Goal: Information Seeking & Learning: Learn about a topic

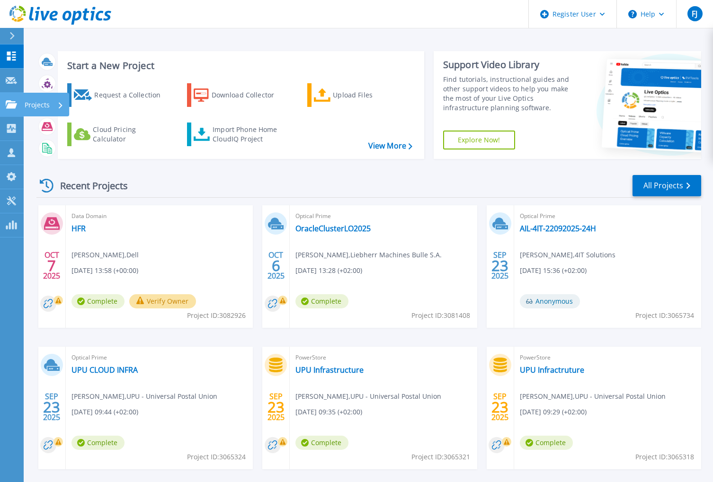
click at [41, 104] on p "Projects" at bounding box center [37, 105] width 25 height 25
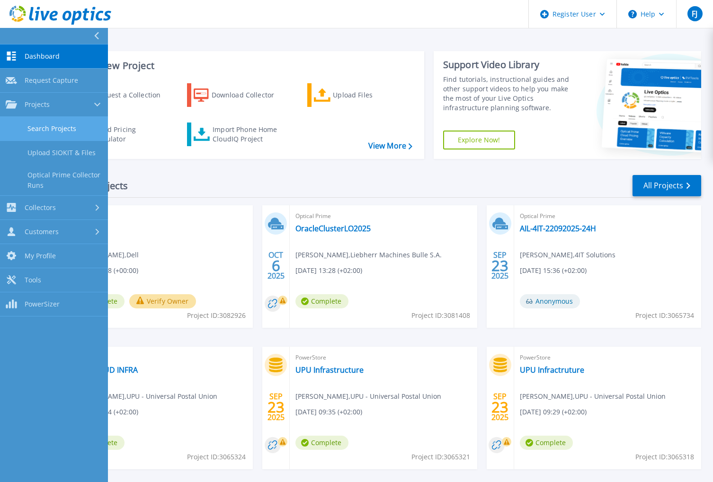
click at [40, 119] on link "Search Projects" at bounding box center [54, 129] width 108 height 24
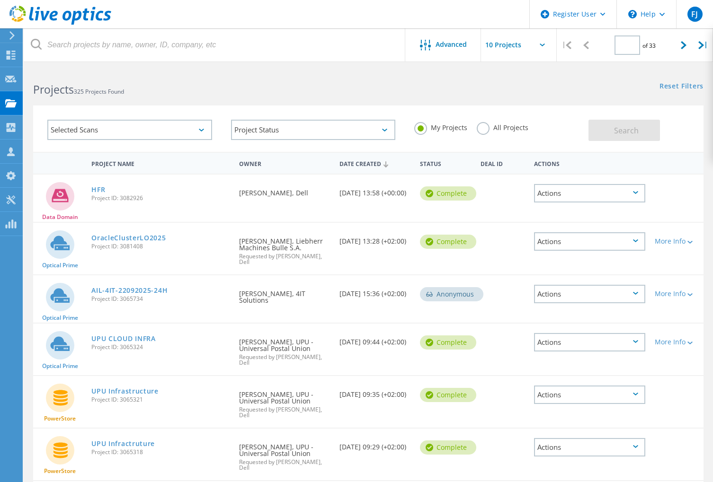
type input "1"
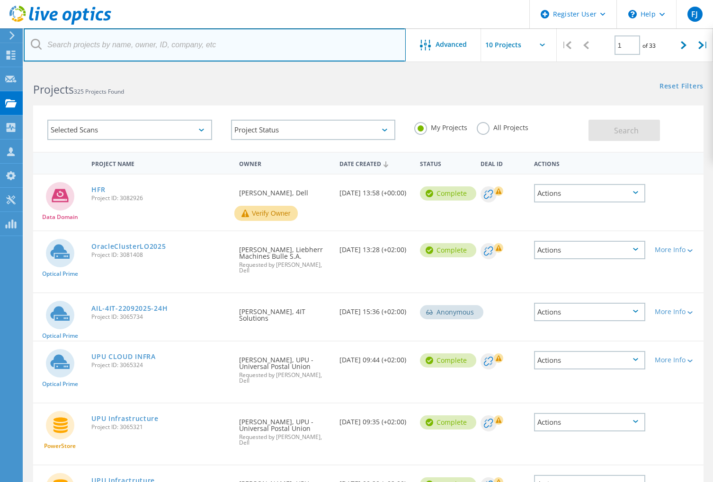
click at [131, 37] on input "text" at bounding box center [215, 44] width 382 height 33
type input "tpg.ch"
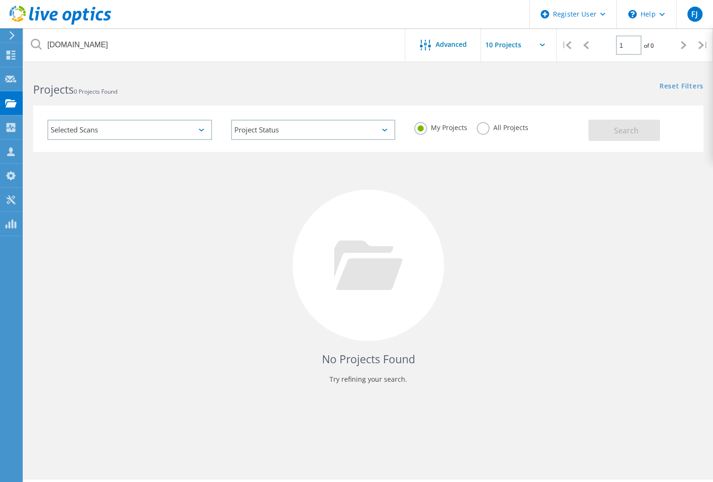
click at [475, 126] on div "My Projects All Projects" at bounding box center [497, 127] width 184 height 35
click at [484, 127] on label "All Projects" at bounding box center [503, 126] width 52 height 9
click at [0, 0] on input "All Projects" at bounding box center [0, 0] width 0 height 0
click at [623, 136] on button "Search" at bounding box center [623, 130] width 71 height 21
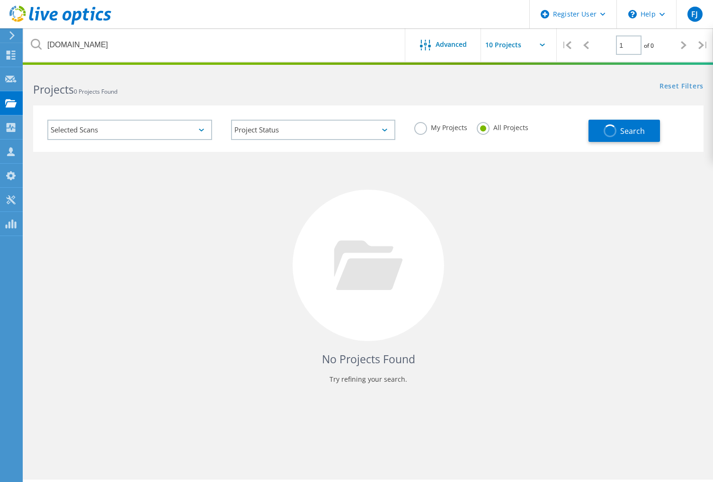
click at [105, 131] on div "Selected Scans" at bounding box center [129, 130] width 165 height 20
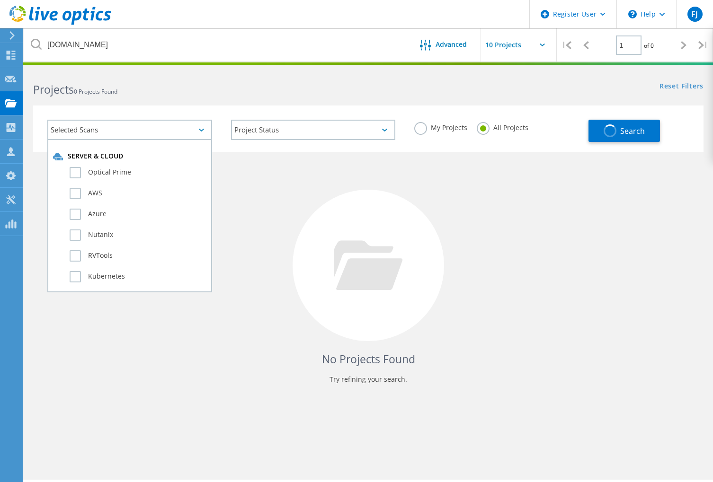
drag, startPoint x: 110, startPoint y: 173, endPoint x: 282, endPoint y: 165, distance: 172.5
click at [112, 174] on label "Optical Prime" at bounding box center [138, 172] width 137 height 11
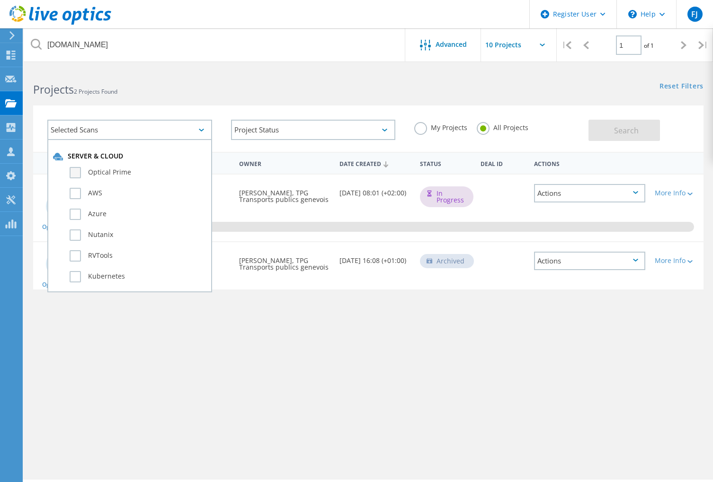
click at [79, 170] on label "Optical Prime" at bounding box center [138, 172] width 137 height 11
click at [0, 0] on input "Optical Prime" at bounding box center [0, 0] width 0 height 0
drag, startPoint x: 394, startPoint y: 335, endPoint x: 312, endPoint y: 266, distance: 106.2
click at [394, 334] on div "Project Name Owner Date Created Status Deal Id Actions Optical Prime VMTOOLSPR0…" at bounding box center [368, 275] width 670 height 246
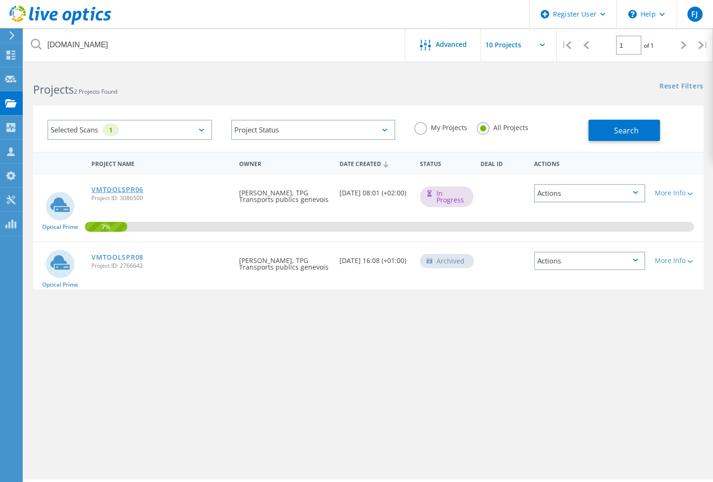
click at [116, 191] on link "VMTOOLSPR06" at bounding box center [117, 189] width 52 height 7
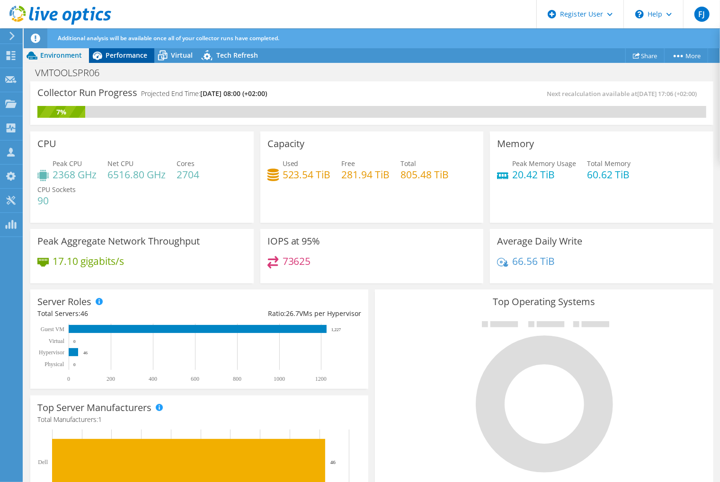
click at [133, 56] on span "Performance" at bounding box center [127, 55] width 42 height 9
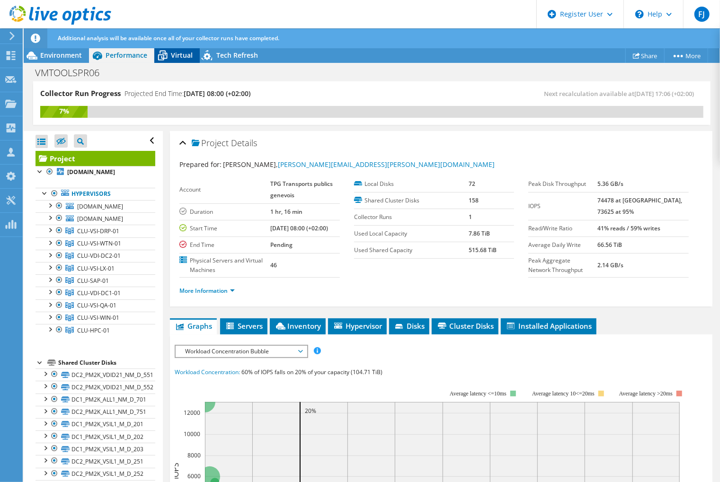
click at [175, 58] on span "Virtual" at bounding box center [182, 55] width 22 height 9
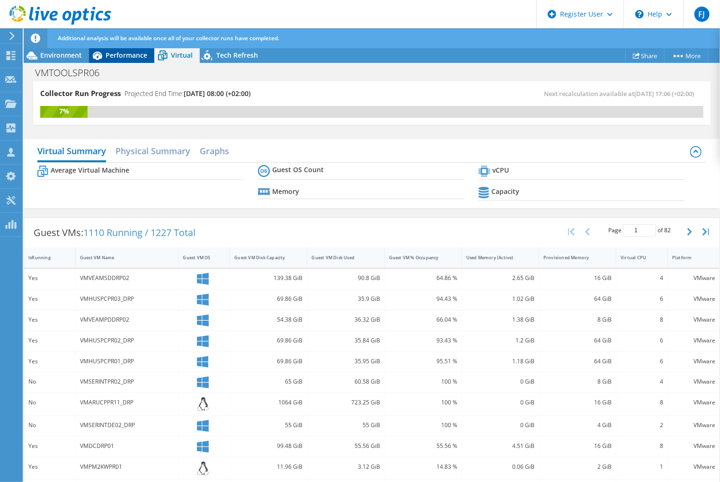
click at [131, 57] on span "Performance" at bounding box center [127, 55] width 42 height 9
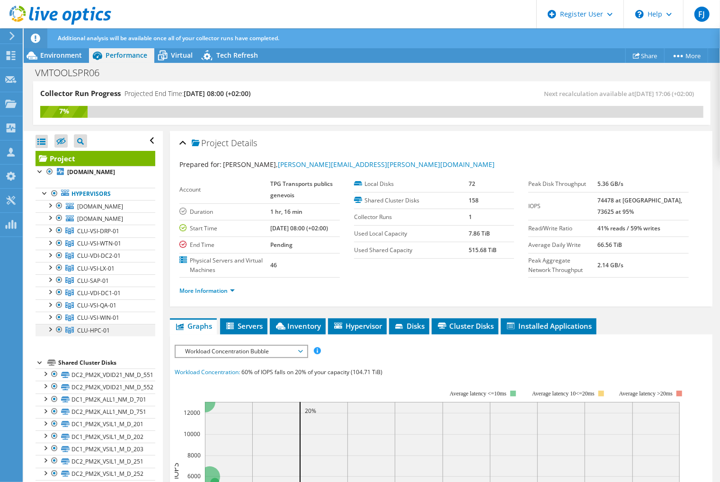
click at [50, 334] on div at bounding box center [49, 328] width 9 height 9
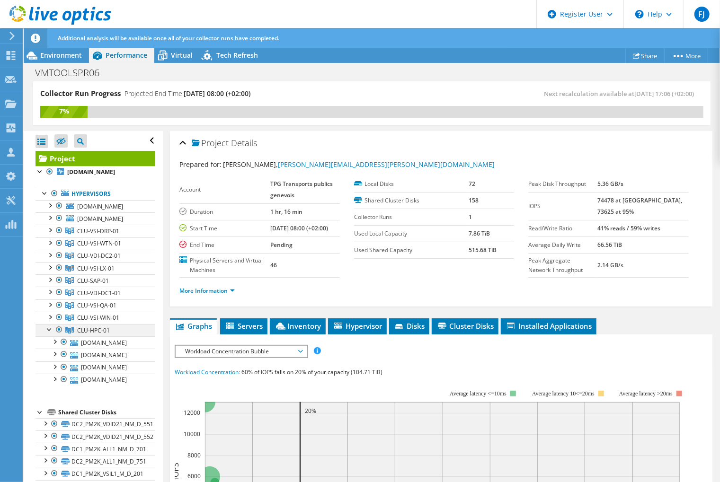
click at [50, 334] on div at bounding box center [49, 328] width 9 height 9
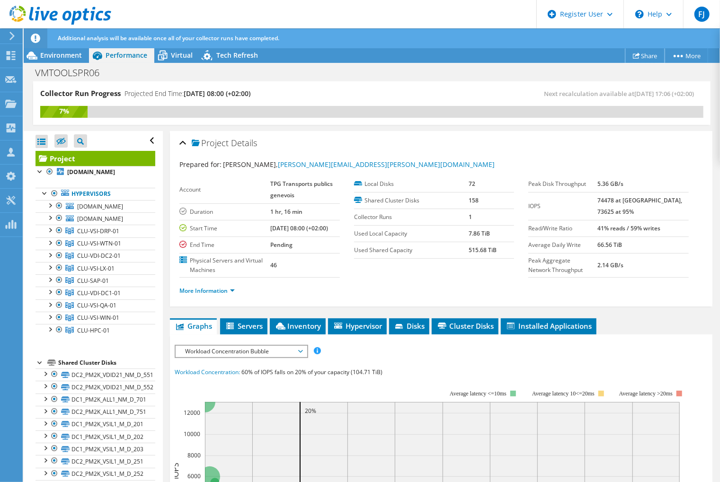
click at [646, 53] on link "Share" at bounding box center [644, 55] width 39 height 15
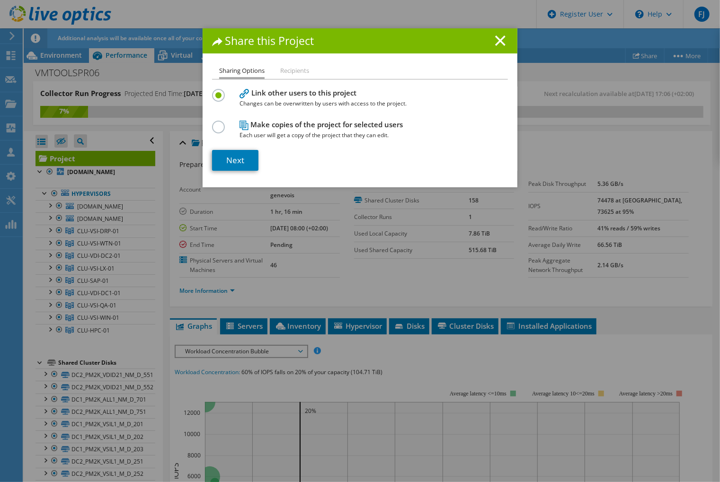
click at [292, 71] on li "Recipients" at bounding box center [294, 71] width 29 height 12
click at [289, 71] on li "Recipients" at bounding box center [294, 71] width 29 height 12
drag, startPoint x: 239, startPoint y: 160, endPoint x: 289, endPoint y: 106, distance: 73.7
click at [239, 160] on link "Next" at bounding box center [235, 160] width 46 height 21
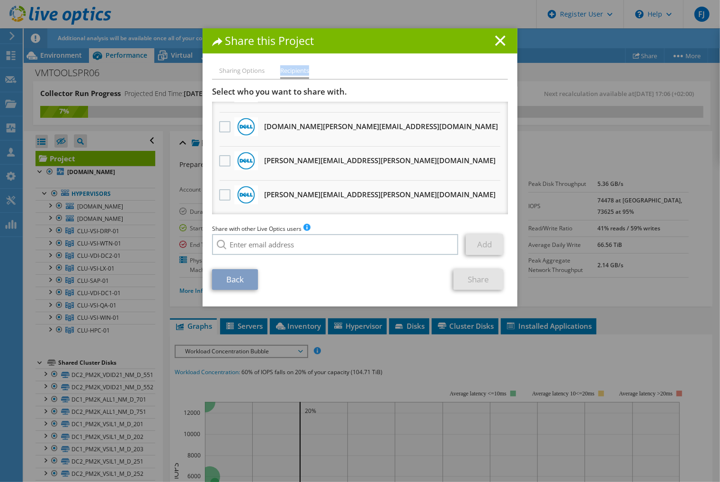
scroll to position [331, 0]
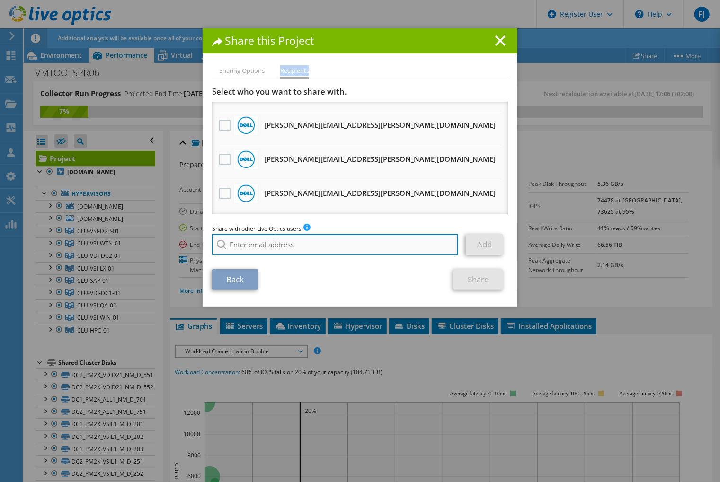
click at [271, 251] on input "search" at bounding box center [335, 244] width 246 height 21
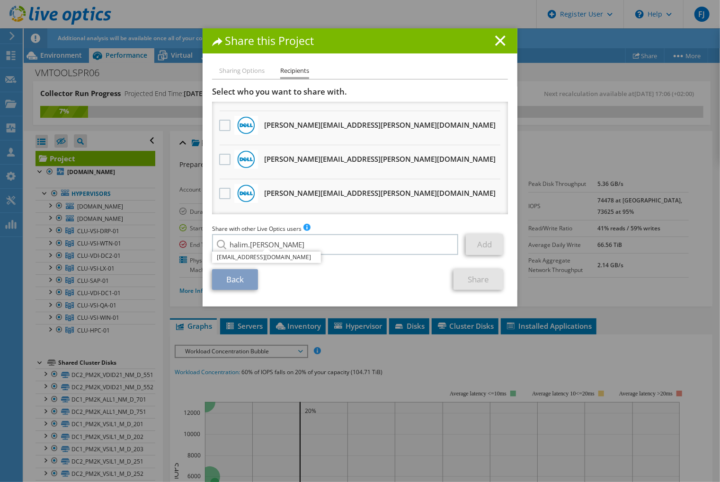
click at [267, 257] on li "Halim.Tewfik@dell.com" at bounding box center [266, 257] width 109 height 11
type input "Halim.Tewfik@dell.com"
click at [488, 248] on link "Add" at bounding box center [484, 244] width 37 height 21
click at [477, 281] on link "Share" at bounding box center [478, 279] width 50 height 21
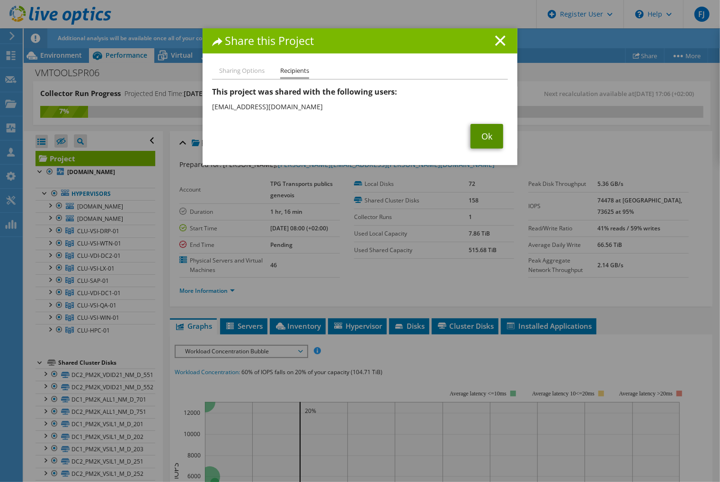
click at [491, 130] on link "Ok" at bounding box center [486, 136] width 33 height 25
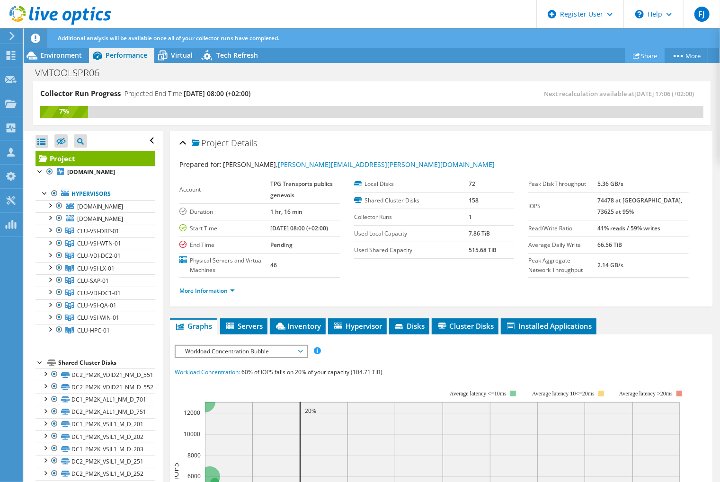
click at [650, 57] on link "Share" at bounding box center [644, 55] width 39 height 15
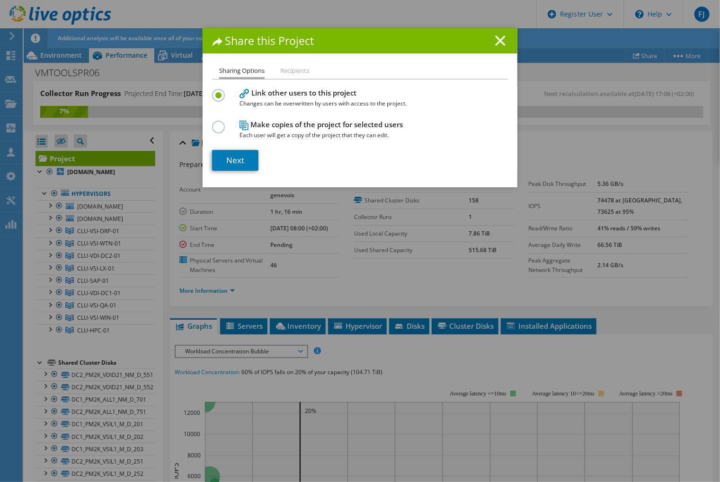
click at [498, 37] on icon at bounding box center [500, 40] width 10 height 10
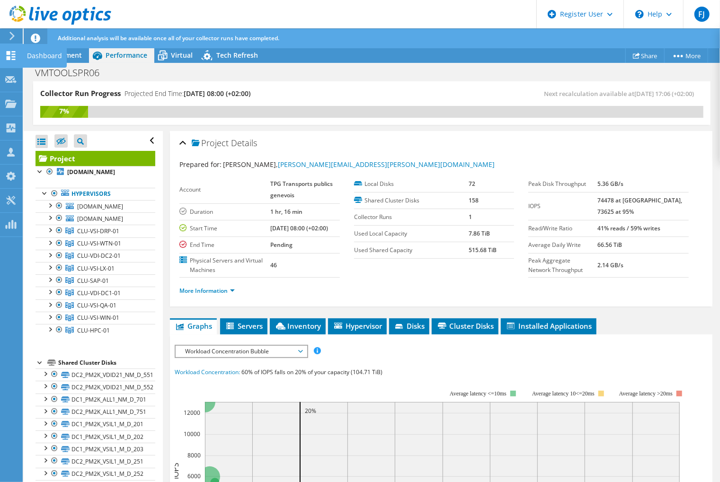
click at [14, 53] on use at bounding box center [11, 55] width 9 height 9
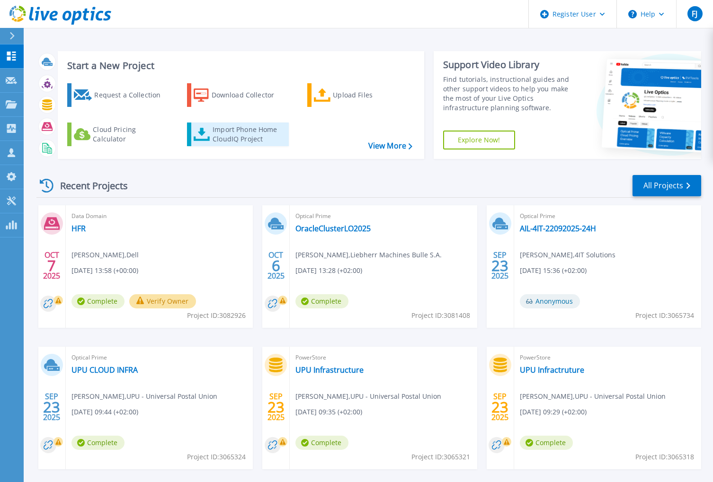
click at [213, 134] on div "Import Phone Home CloudIQ Project" at bounding box center [250, 134] width 74 height 19
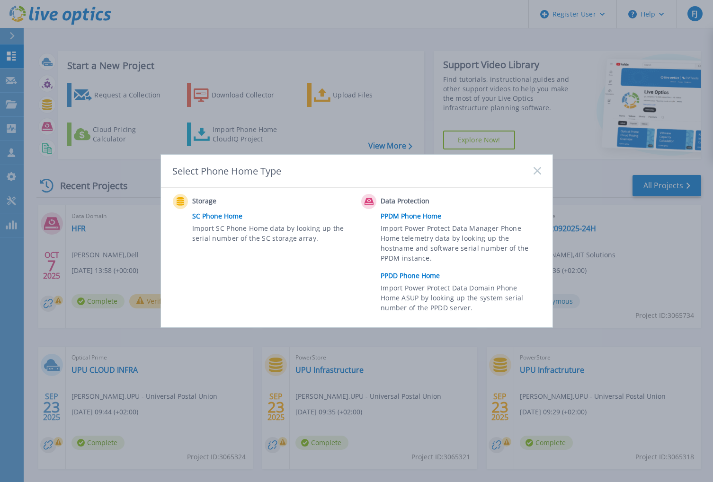
click at [427, 282] on div "Data Protection PPDM Phone Home Import Power Protect Data Manager Phone Home te…" at bounding box center [453, 256] width 184 height 124
click at [431, 267] on div "Data Protection PPDM Phone Home Import Power Protect Data Manager Phone Home te…" at bounding box center [453, 256] width 184 height 124
click at [437, 279] on link "PPDD Phone Home" at bounding box center [463, 276] width 165 height 14
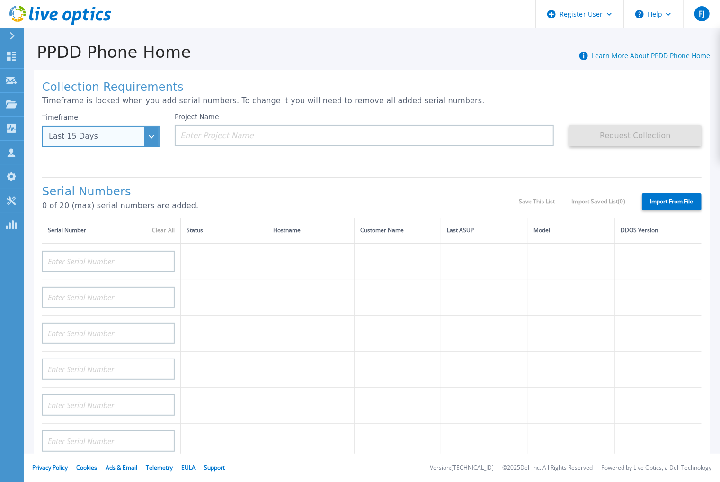
click at [147, 131] on div "Last 15 Days" at bounding box center [100, 136] width 117 height 21
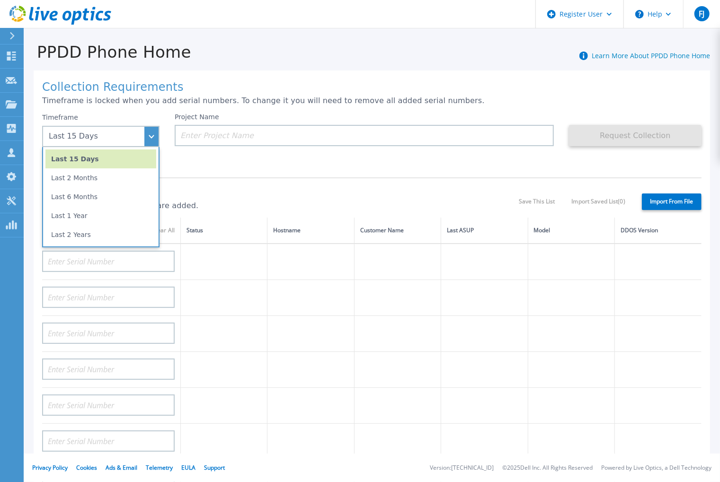
click at [321, 191] on h1 "Serial Numbers" at bounding box center [280, 192] width 477 height 13
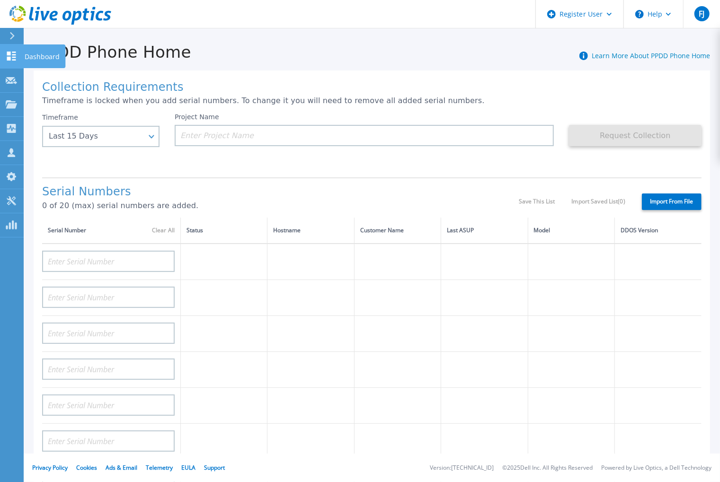
click at [22, 58] on link "Dashboard Dashboard" at bounding box center [12, 56] width 24 height 24
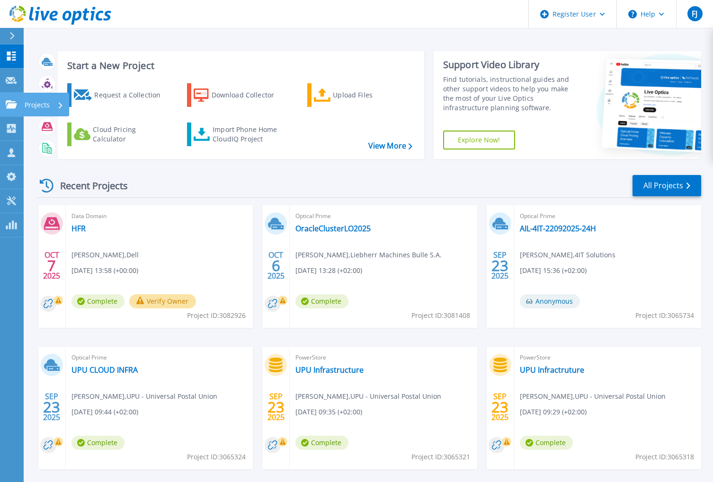
click at [45, 106] on p "Projects" at bounding box center [37, 105] width 25 height 25
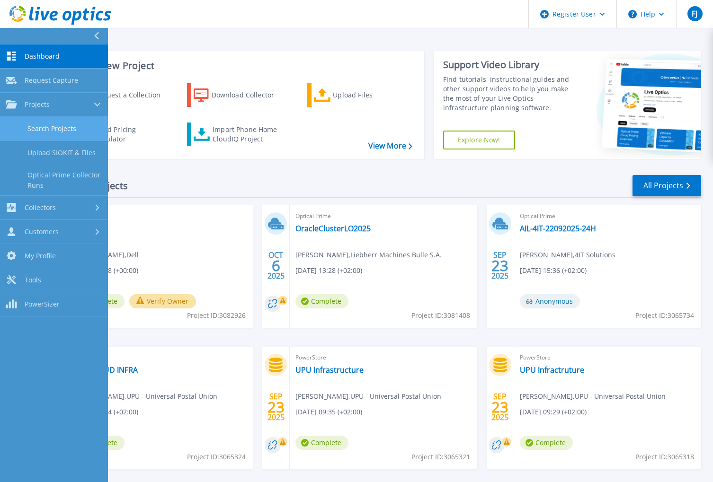
click at [60, 131] on link "Search Projects" at bounding box center [54, 129] width 108 height 24
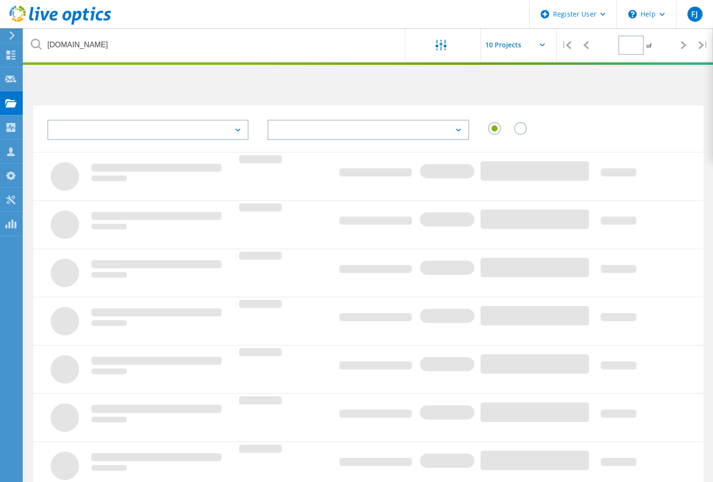
type input "1"
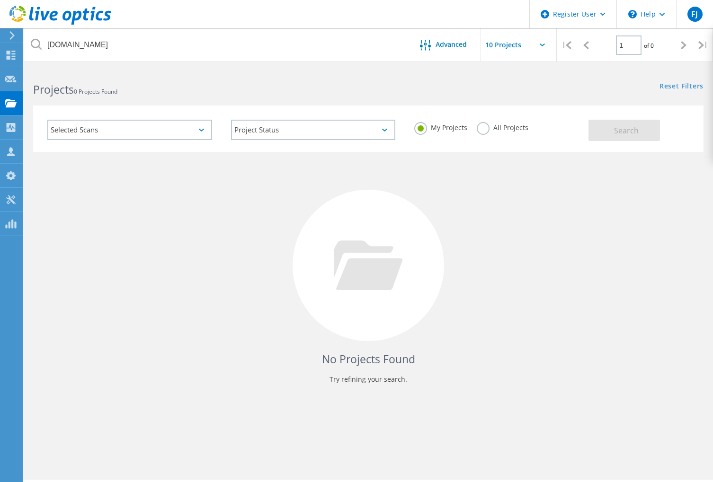
click at [485, 135] on div "All Projects" at bounding box center [503, 129] width 52 height 14
drag, startPoint x: 483, startPoint y: 127, endPoint x: 206, endPoint y: 135, distance: 277.0
click at [483, 127] on label "All Projects" at bounding box center [503, 126] width 52 height 9
click at [0, 0] on input "All Projects" at bounding box center [0, 0] width 0 height 0
click at [140, 133] on div "Selected Scans" at bounding box center [129, 130] width 165 height 20
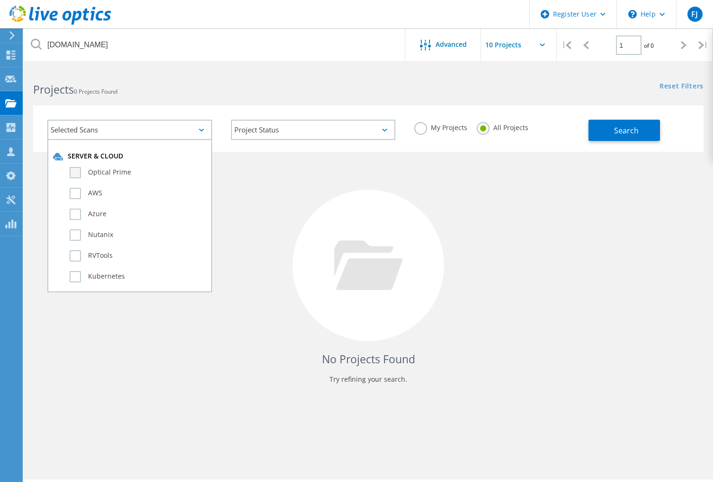
click at [121, 168] on label "Optical Prime" at bounding box center [138, 172] width 137 height 11
click at [0, 0] on input "Optical Prime" at bounding box center [0, 0] width 0 height 0
click at [603, 128] on button "Search" at bounding box center [623, 130] width 71 height 21
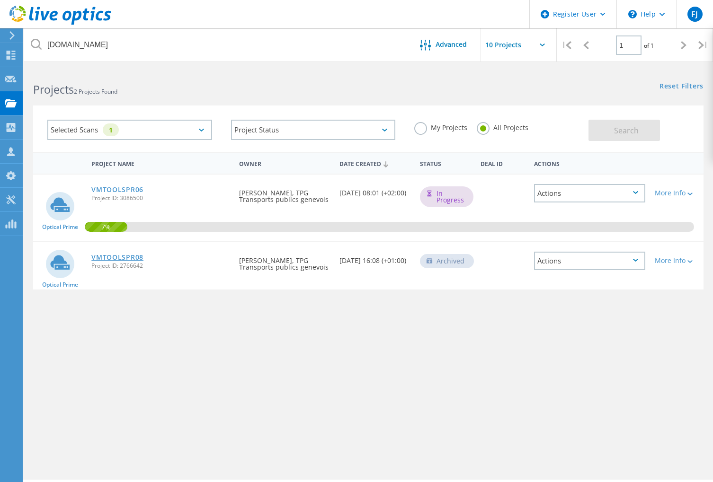
click at [124, 258] on link "VMTOOLSPR08" at bounding box center [117, 257] width 52 height 7
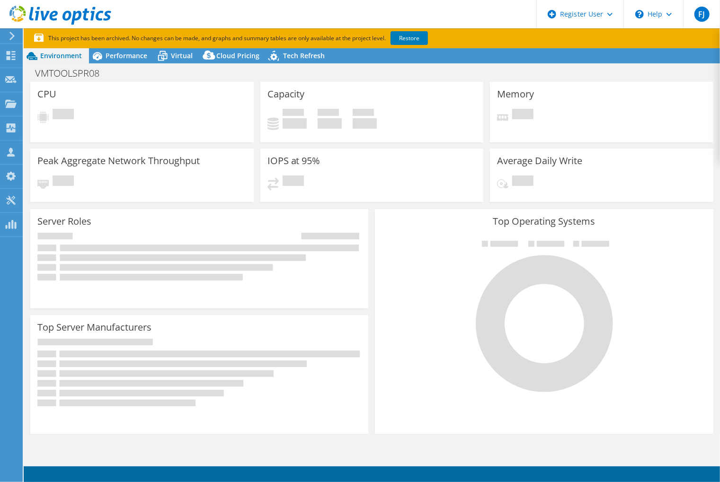
select select "USD"
select select "EUFrankfurt"
select select "CHF"
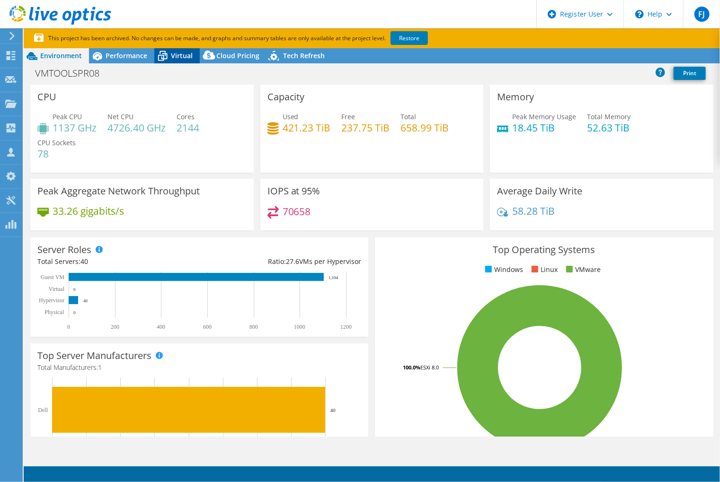
click at [186, 59] on span "Virtual" at bounding box center [182, 55] width 22 height 9
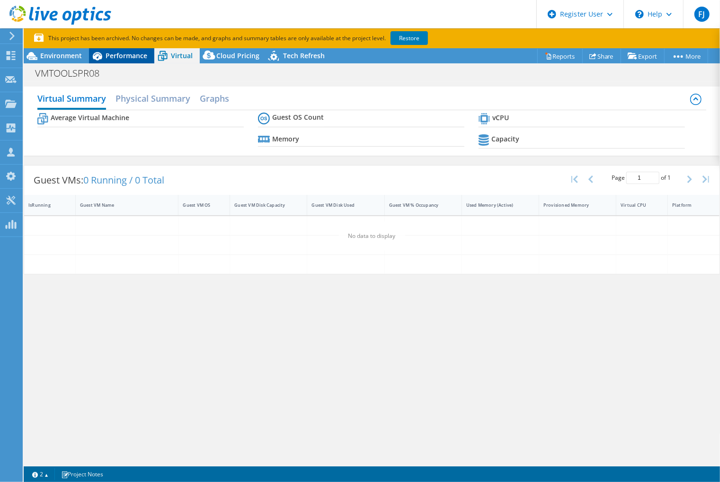
click at [127, 53] on span "Performance" at bounding box center [127, 55] width 42 height 9
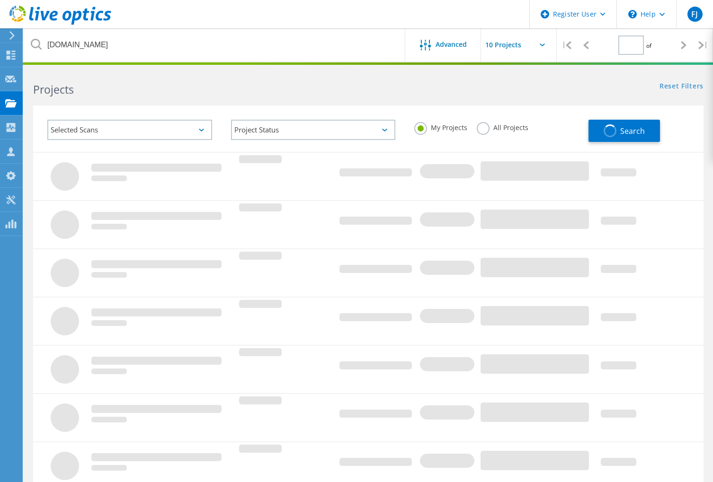
type input "1"
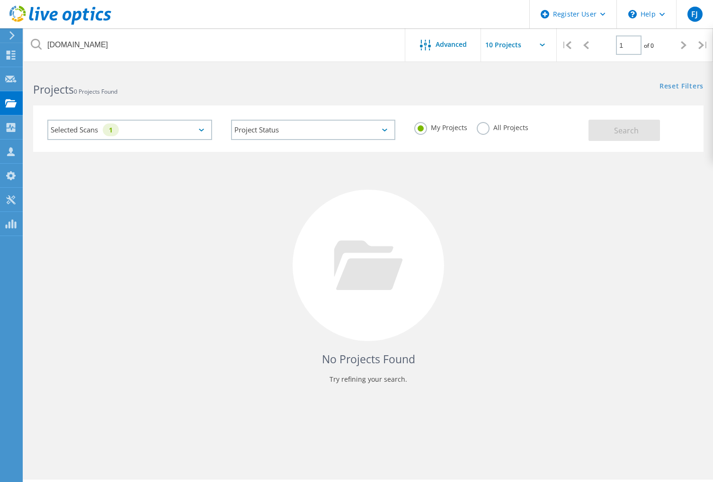
click at [478, 129] on label "All Projects" at bounding box center [503, 126] width 52 height 9
click at [0, 0] on input "All Projects" at bounding box center [0, 0] width 0 height 0
click at [633, 127] on span "Search" at bounding box center [626, 130] width 25 height 10
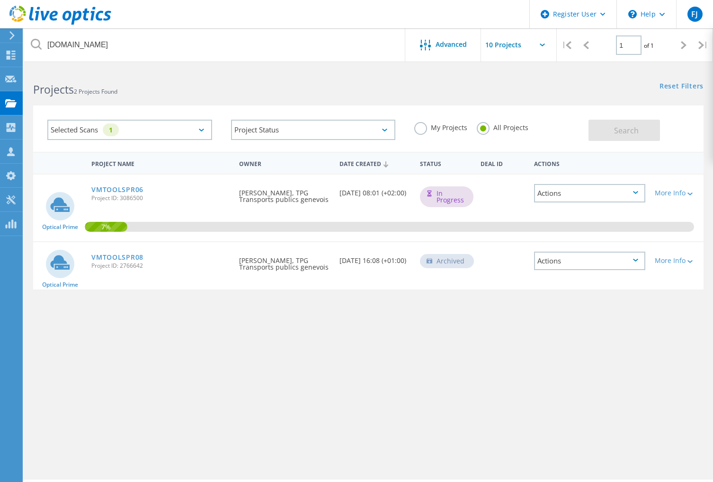
drag, startPoint x: 512, startPoint y: 275, endPoint x: 504, endPoint y: 274, distance: 8.2
click at [511, 277] on div "Optical Prime VMTOOLSPR08 Project ID: 2766642 Requested By Mathieu Loeffel, TPG…" at bounding box center [368, 265] width 670 height 47
click at [128, 186] on link "VMTOOLSPR06" at bounding box center [117, 189] width 52 height 7
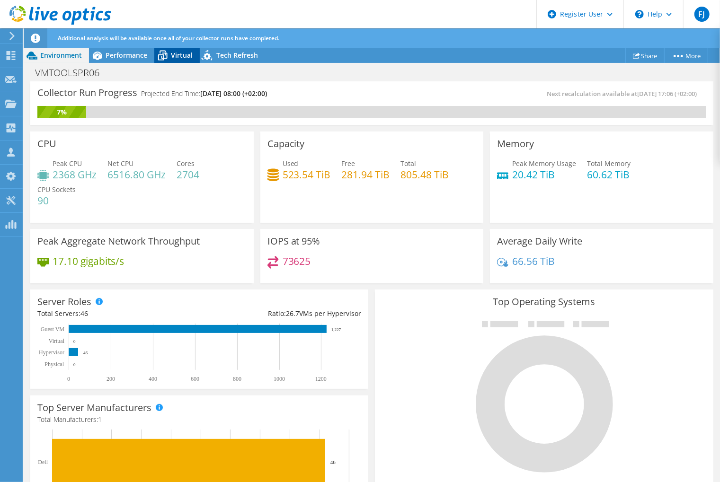
drag, startPoint x: 132, startPoint y: 56, endPoint x: 154, endPoint y: 52, distance: 22.7
click at [132, 56] on span "Performance" at bounding box center [127, 55] width 42 height 9
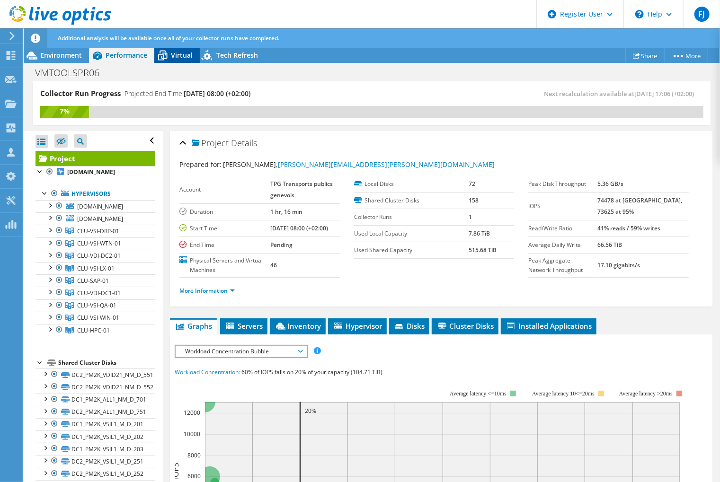
click at [168, 51] on icon at bounding box center [162, 55] width 17 height 17
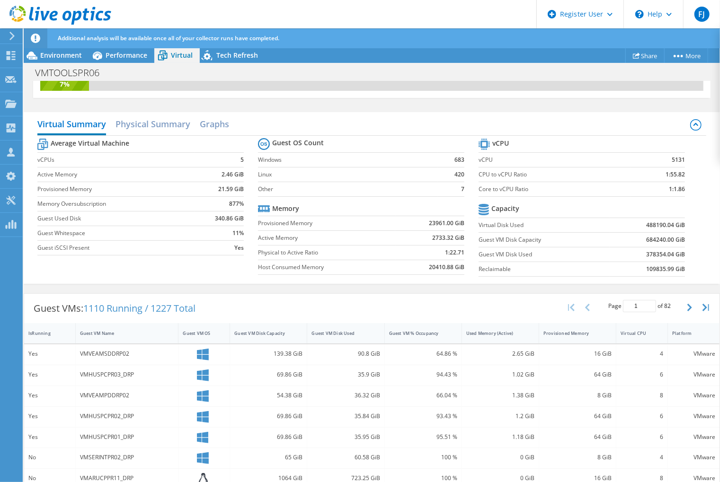
scroll to position [16, 0]
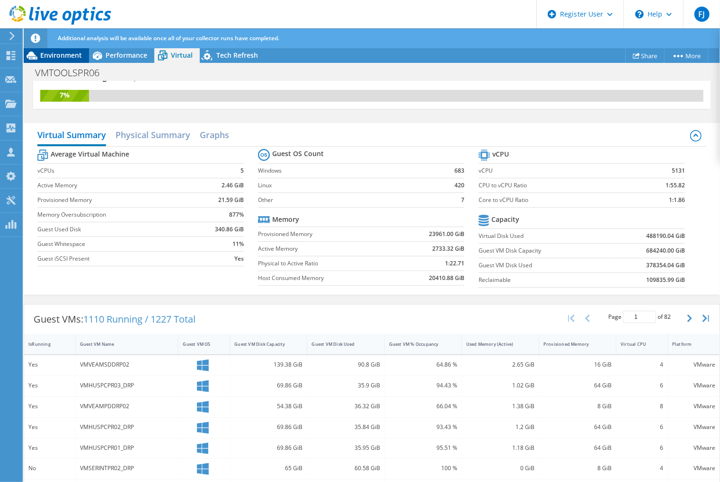
click at [71, 59] on span "Environment" at bounding box center [61, 55] width 42 height 9
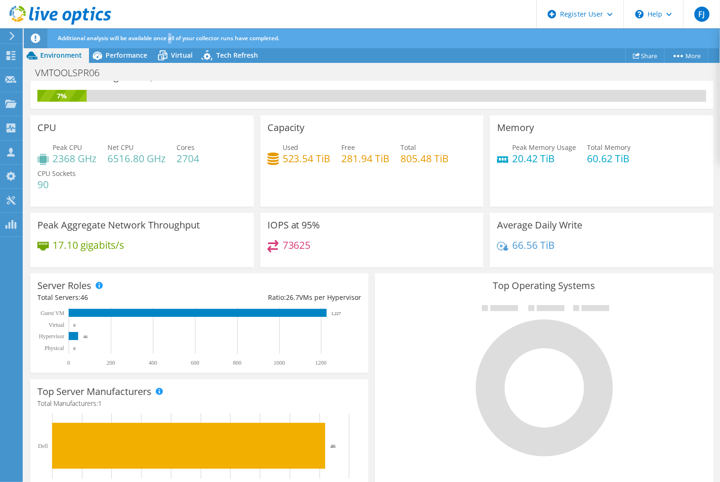
click at [172, 47] on div "Additional analysis will be available once all of your collector runs have comp…" at bounding box center [389, 38] width 668 height 20
click at [176, 54] on span "Virtual" at bounding box center [182, 55] width 22 height 9
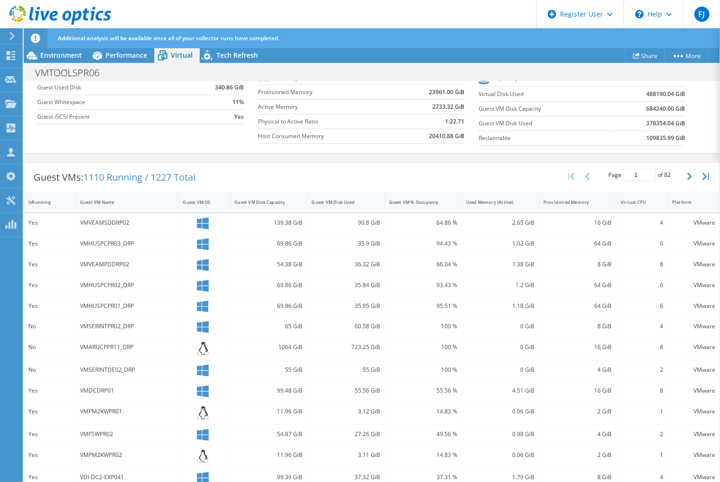
scroll to position [205, 0]
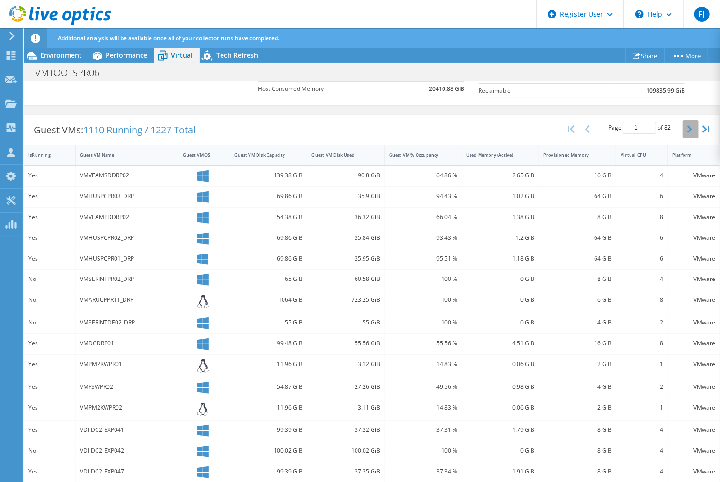
click at [687, 125] on icon "button" at bounding box center [689, 129] width 5 height 8
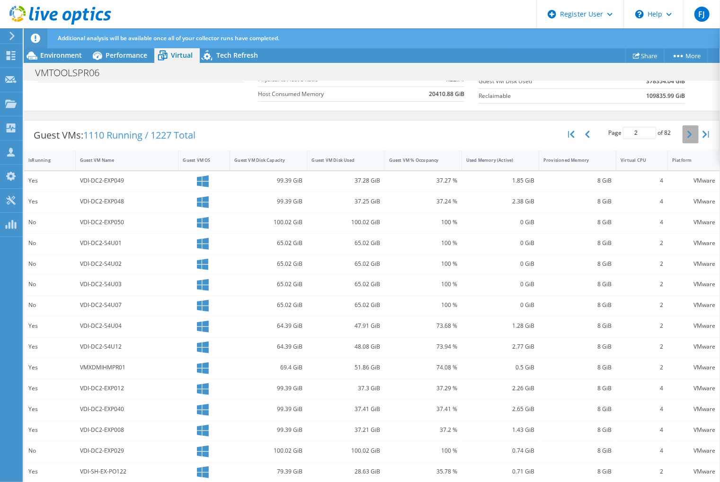
click at [684, 125] on button "button" at bounding box center [691, 134] width 16 height 18
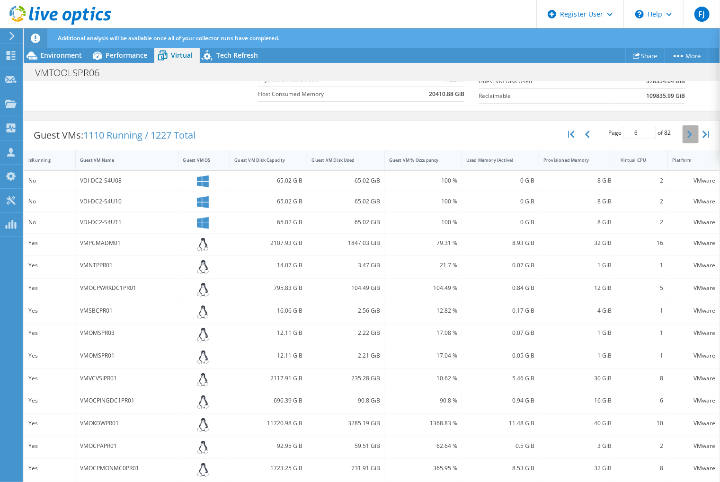
scroll to position [205, 0]
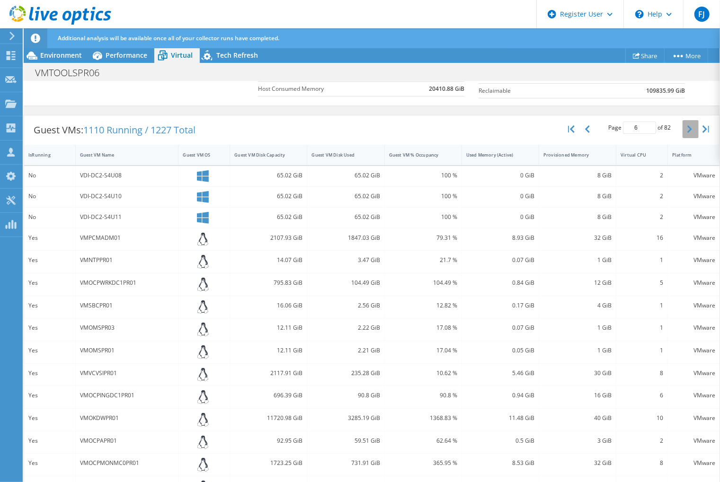
click at [687, 125] on icon "button" at bounding box center [689, 129] width 5 height 8
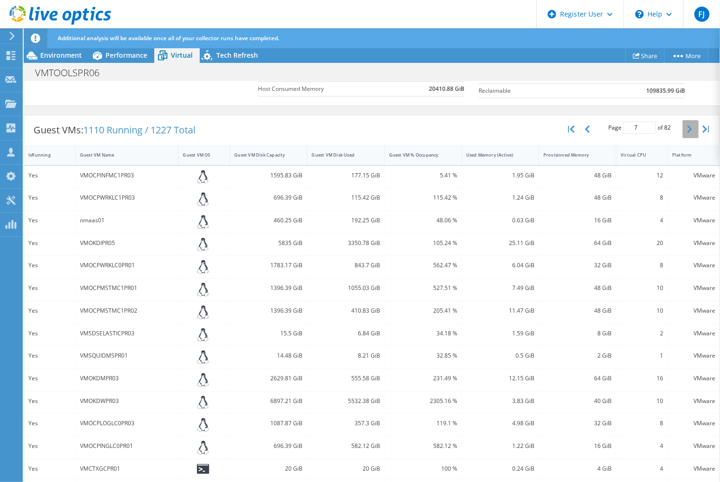
click at [687, 125] on icon "button" at bounding box center [689, 129] width 5 height 8
click at [583, 128] on button "button" at bounding box center [588, 129] width 16 height 18
click at [687, 126] on icon "button" at bounding box center [689, 129] width 5 height 8
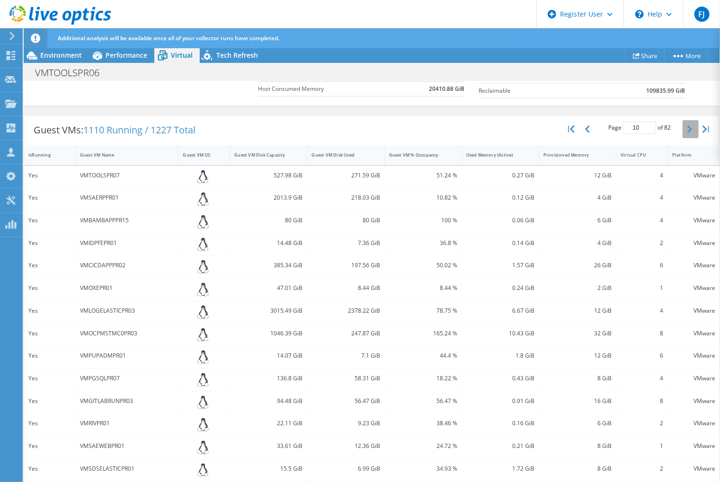
click at [687, 126] on icon "button" at bounding box center [689, 129] width 5 height 8
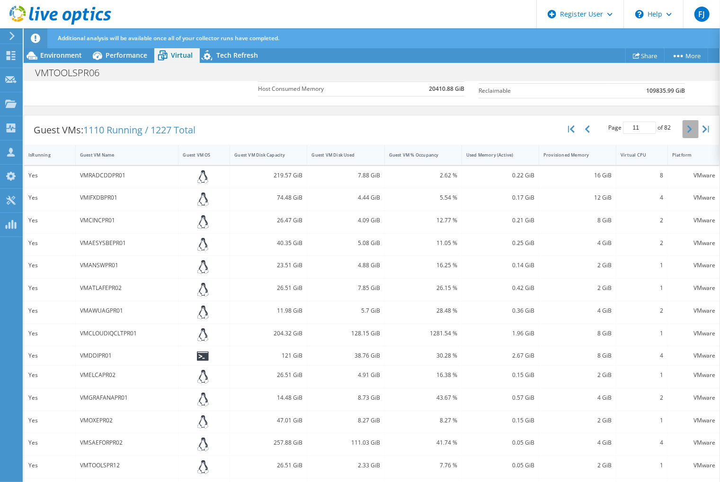
click at [687, 126] on icon "button" at bounding box center [689, 129] width 5 height 8
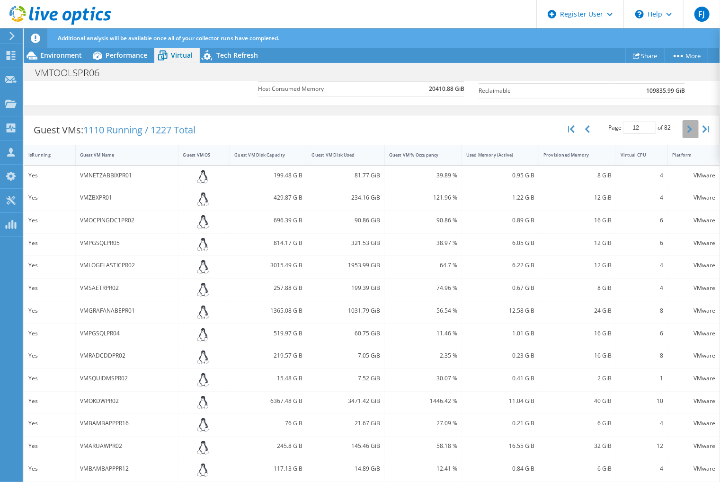
click at [687, 126] on icon "button" at bounding box center [689, 129] width 5 height 8
type input "15"
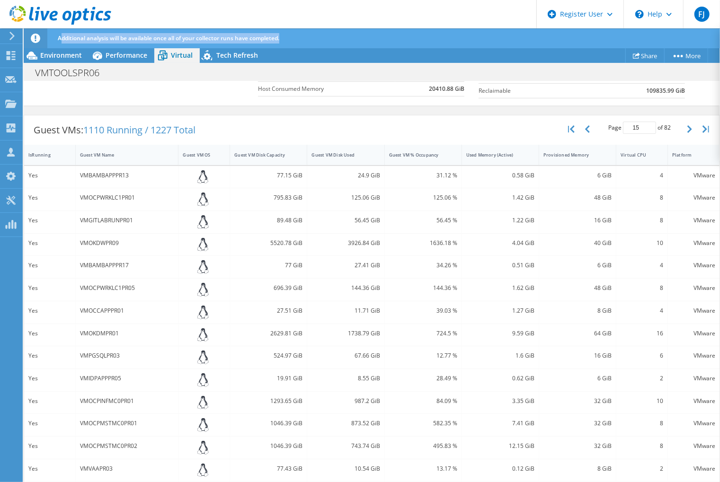
drag, startPoint x: 63, startPoint y: 38, endPoint x: 308, endPoint y: 33, distance: 244.3
click at [308, 33] on div "Additional analysis will be available once all of your collector runs have comp…" at bounding box center [389, 38] width 668 height 20
click at [359, 115] on div "Guest VMs: 1110 Running / 1227 Total Page 15 of 82 5 rows 10 rows 20 rows 25 ro…" at bounding box center [371, 129] width 695 height 29
click at [61, 55] on span "Environment" at bounding box center [61, 55] width 42 height 9
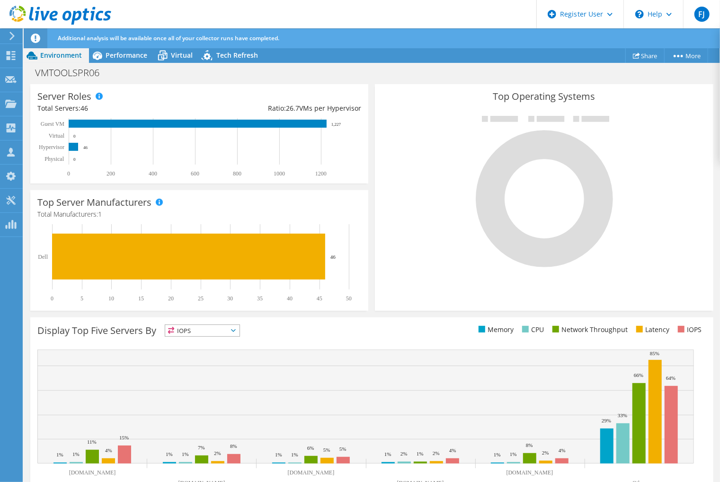
scroll to position [0, 0]
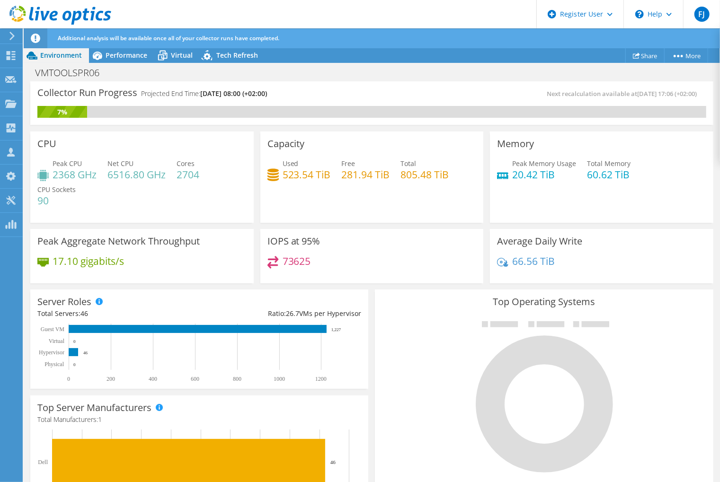
click at [379, 226] on div "IOPS at 95% 73625" at bounding box center [372, 255] width 230 height 58
drag, startPoint x: 177, startPoint y: 186, endPoint x: 188, endPoint y: 181, distance: 11.6
click at [177, 186] on div "Peak CPU 2368 GHz Net CPU 6516.80 GHz Cores 2704 CPU Sockets 90" at bounding box center [141, 187] width 209 height 57
click at [621, 229] on div "Average Daily Write 66.56 TiB" at bounding box center [601, 256] width 223 height 55
click at [424, 371] on div at bounding box center [544, 397] width 324 height 160
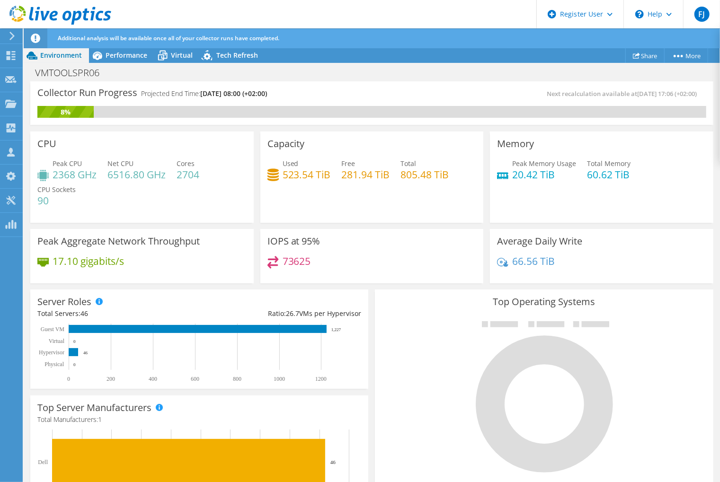
click at [186, 175] on h4 "2704" at bounding box center [188, 174] width 23 height 10
click at [186, 177] on h4 "2704" at bounding box center [188, 174] width 23 height 10
copy h4 "2704"
drag, startPoint x: 536, startPoint y: 295, endPoint x: 530, endPoint y: 293, distance: 6.0
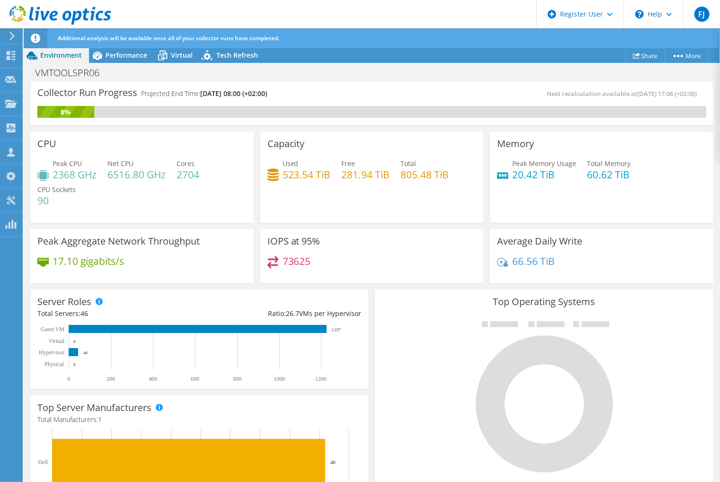
click at [533, 294] on div "Top Operating Systems Windows Linux VMware" at bounding box center [544, 403] width 338 height 227
click at [514, 297] on h3 "Top Operating Systems" at bounding box center [544, 302] width 324 height 10
click at [193, 173] on h4 "2704" at bounding box center [188, 174] width 23 height 10
copy h4 "2704"
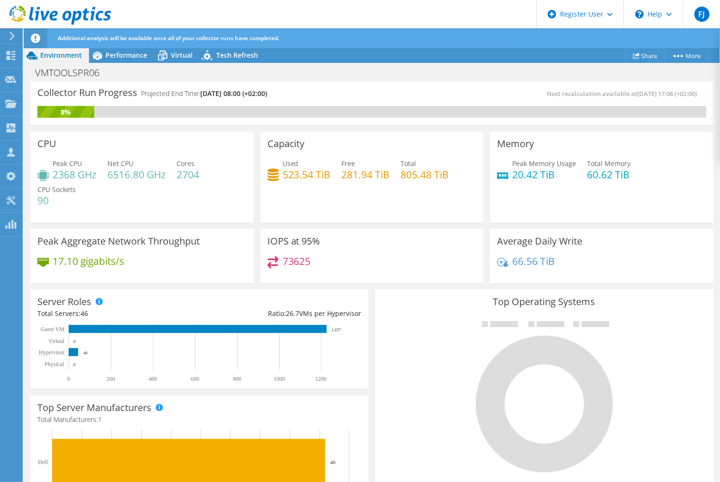
click at [527, 174] on h4 "20.42 TiB" at bounding box center [544, 174] width 64 height 10
drag, startPoint x: 509, startPoint y: 173, endPoint x: 533, endPoint y: 176, distance: 24.7
click at [533, 176] on h4 "20.42 TiB" at bounding box center [544, 174] width 64 height 10
copy h4 "20.42"
